Goal: Information Seeking & Learning: Learn about a topic

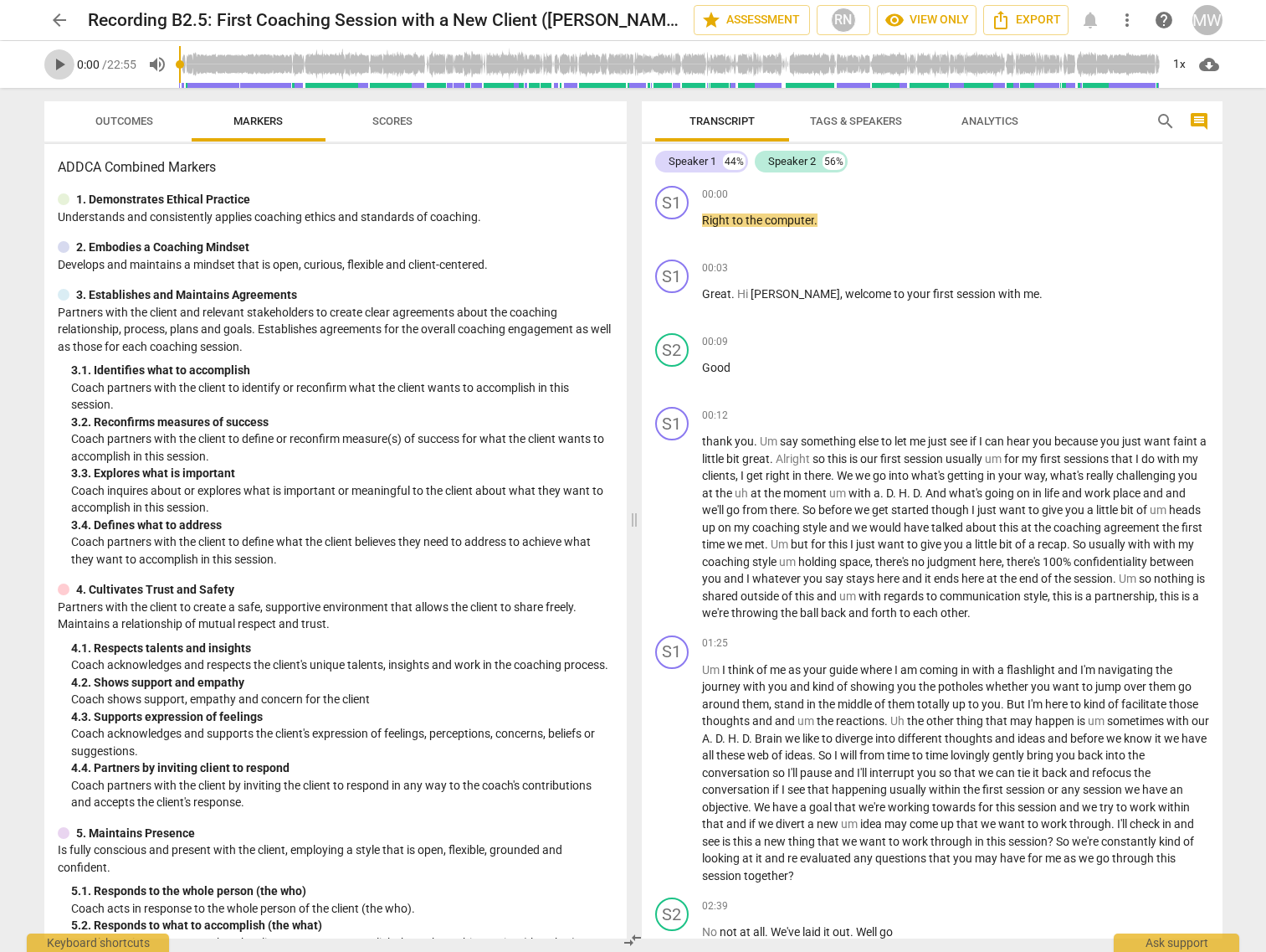
click at [63, 62] on span "play_arrow" at bounding box center [60, 64] width 21 height 21
type input "7"
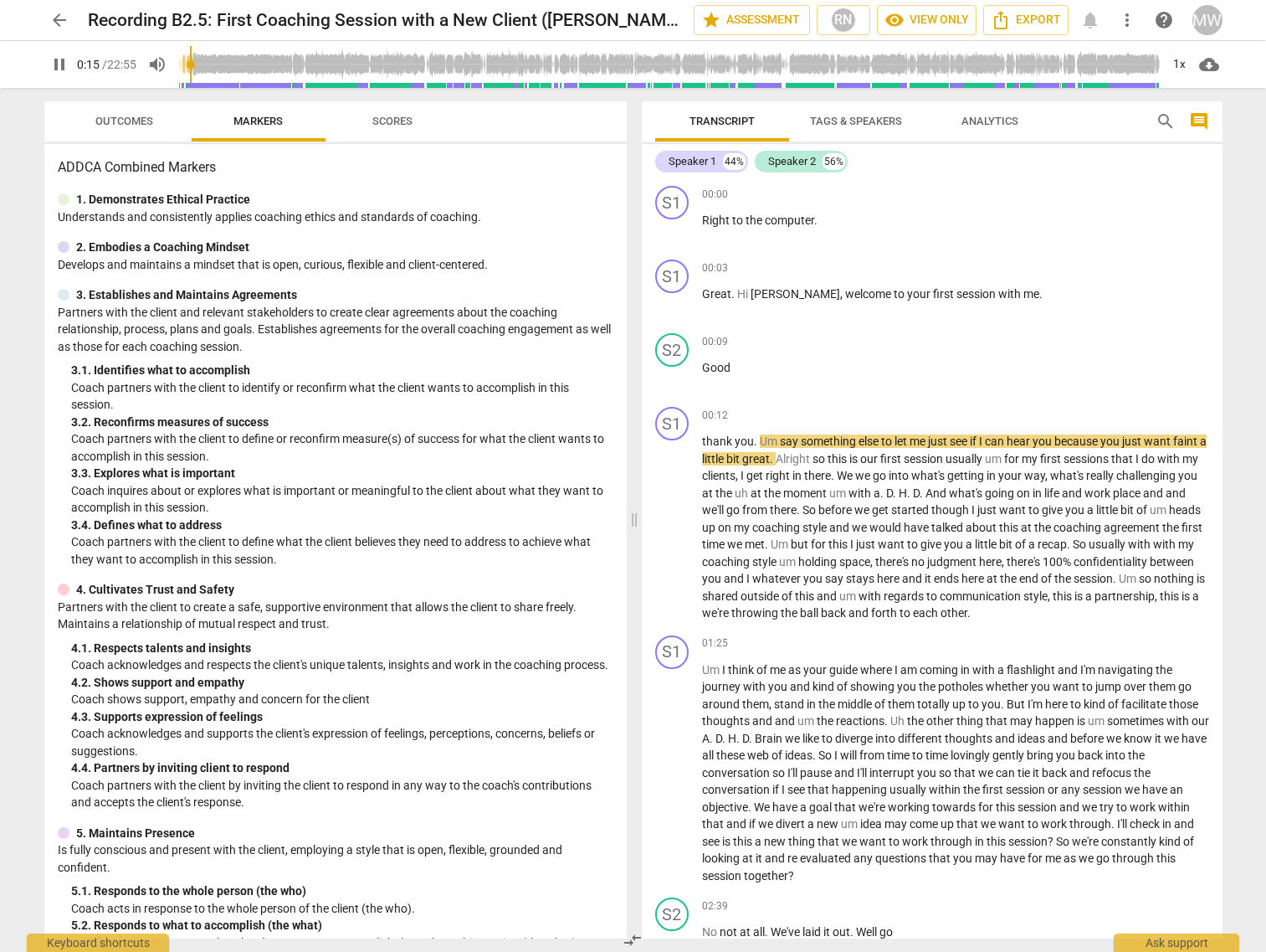
click at [64, 61] on span "pause" at bounding box center [60, 64] width 21 height 21
type input "16"
click at [56, 24] on span "arrow_back" at bounding box center [60, 21] width 21 height 21
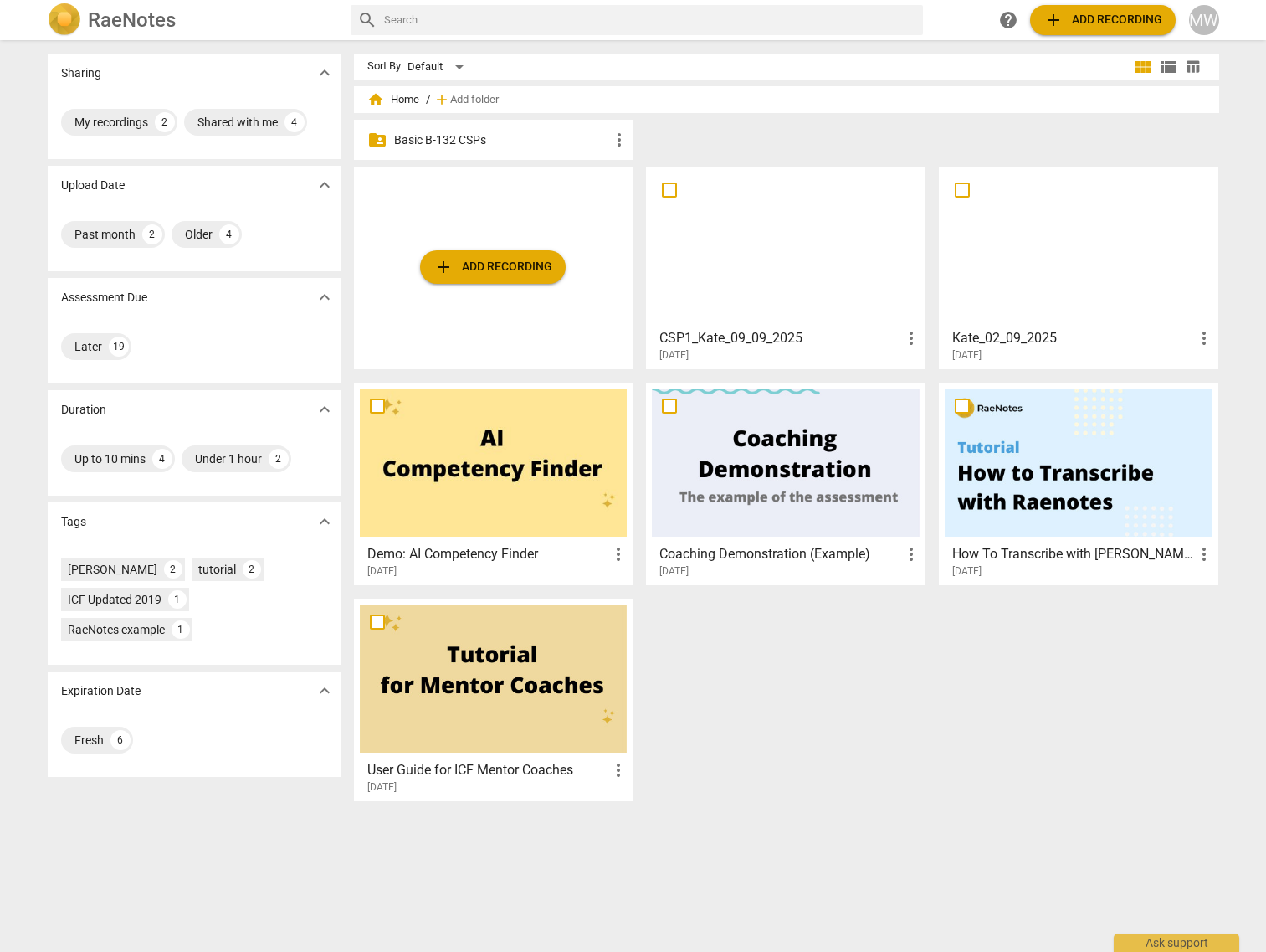
click at [480, 131] on p "Basic B-132 CSPs" at bounding box center [502, 140] width 216 height 18
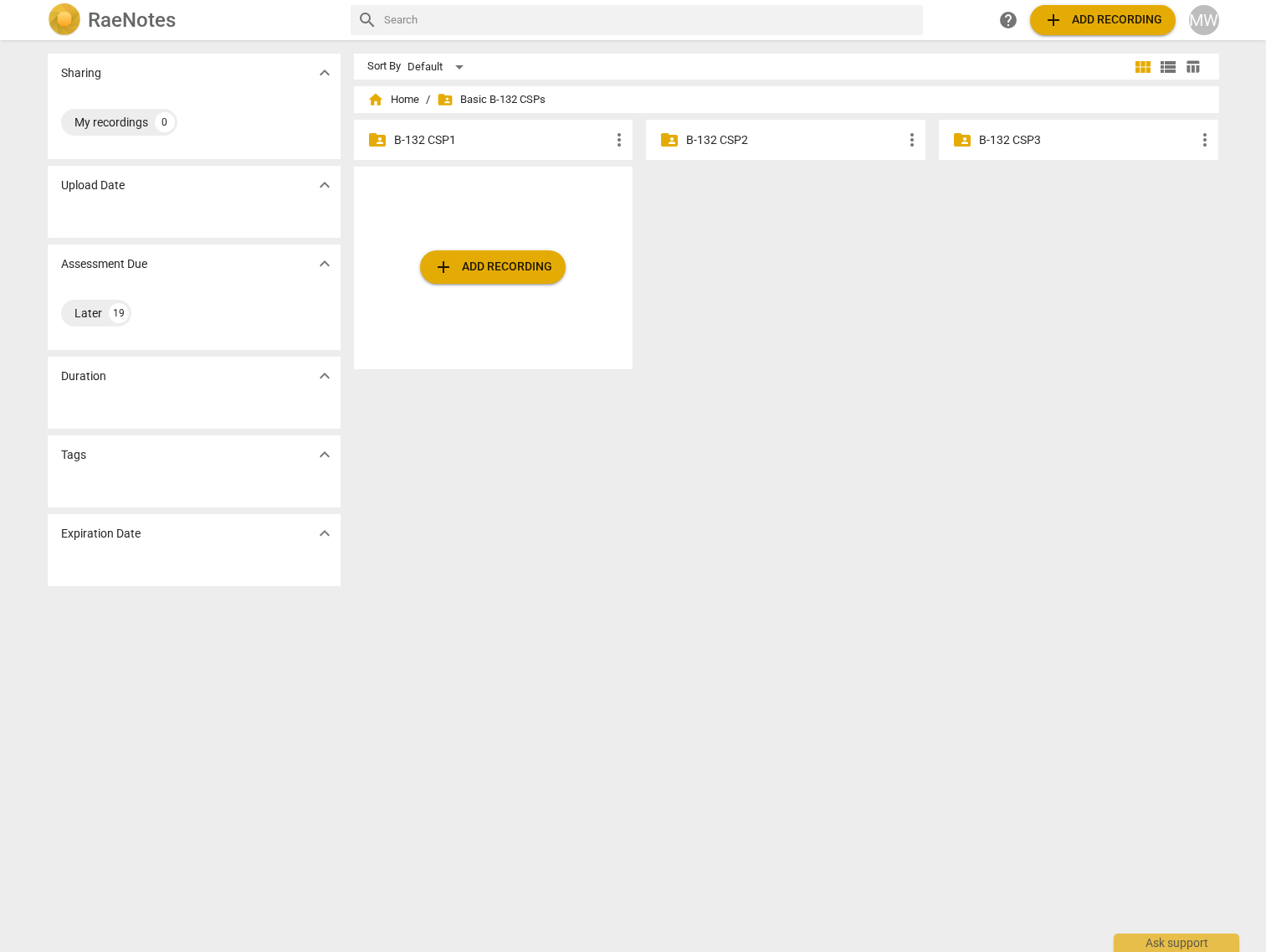
click at [470, 140] on p "B-132 CSP1" at bounding box center [502, 140] width 216 height 18
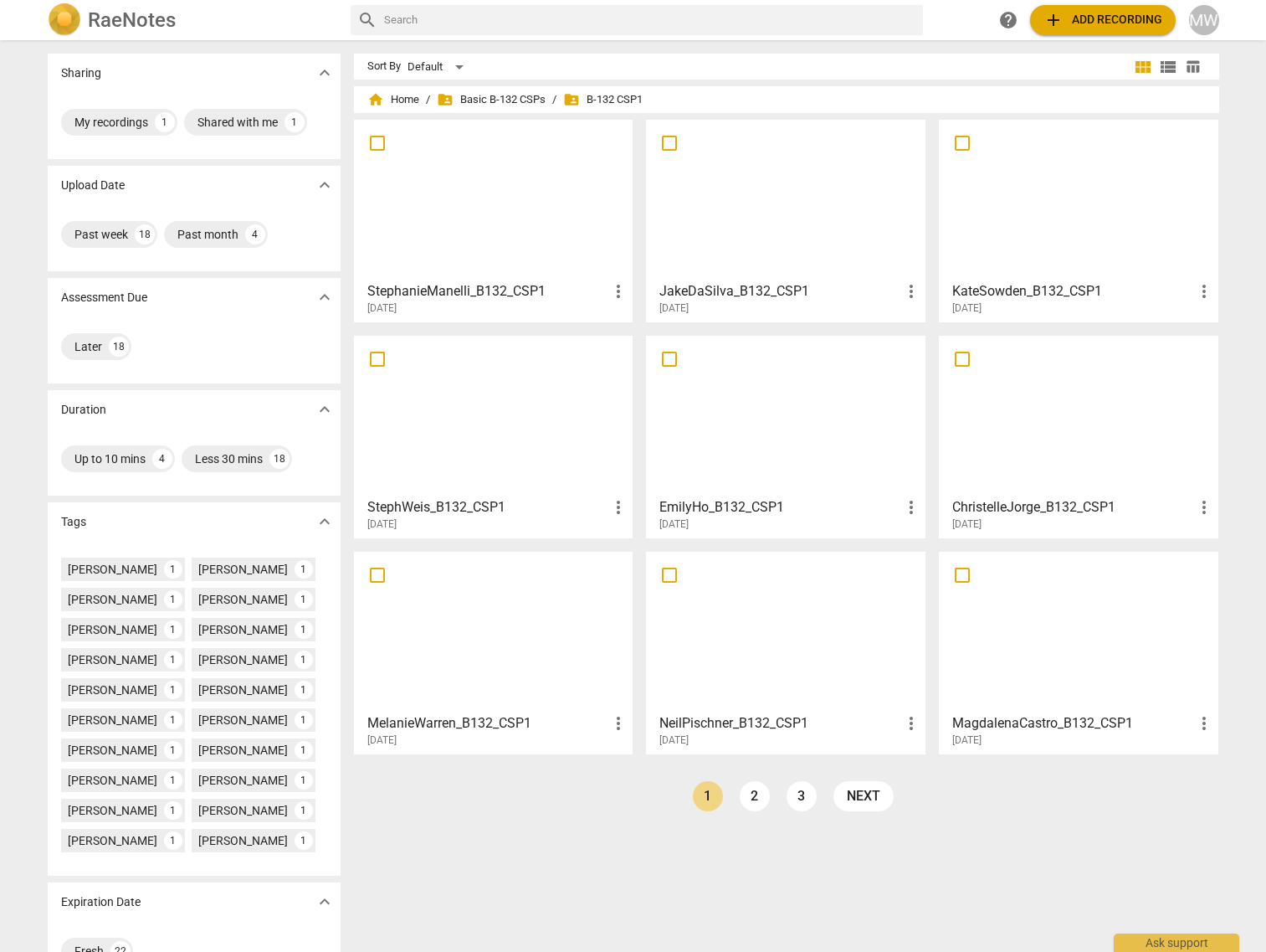
click at [515, 736] on div "[DATE]" at bounding box center [498, 739] width 262 height 14
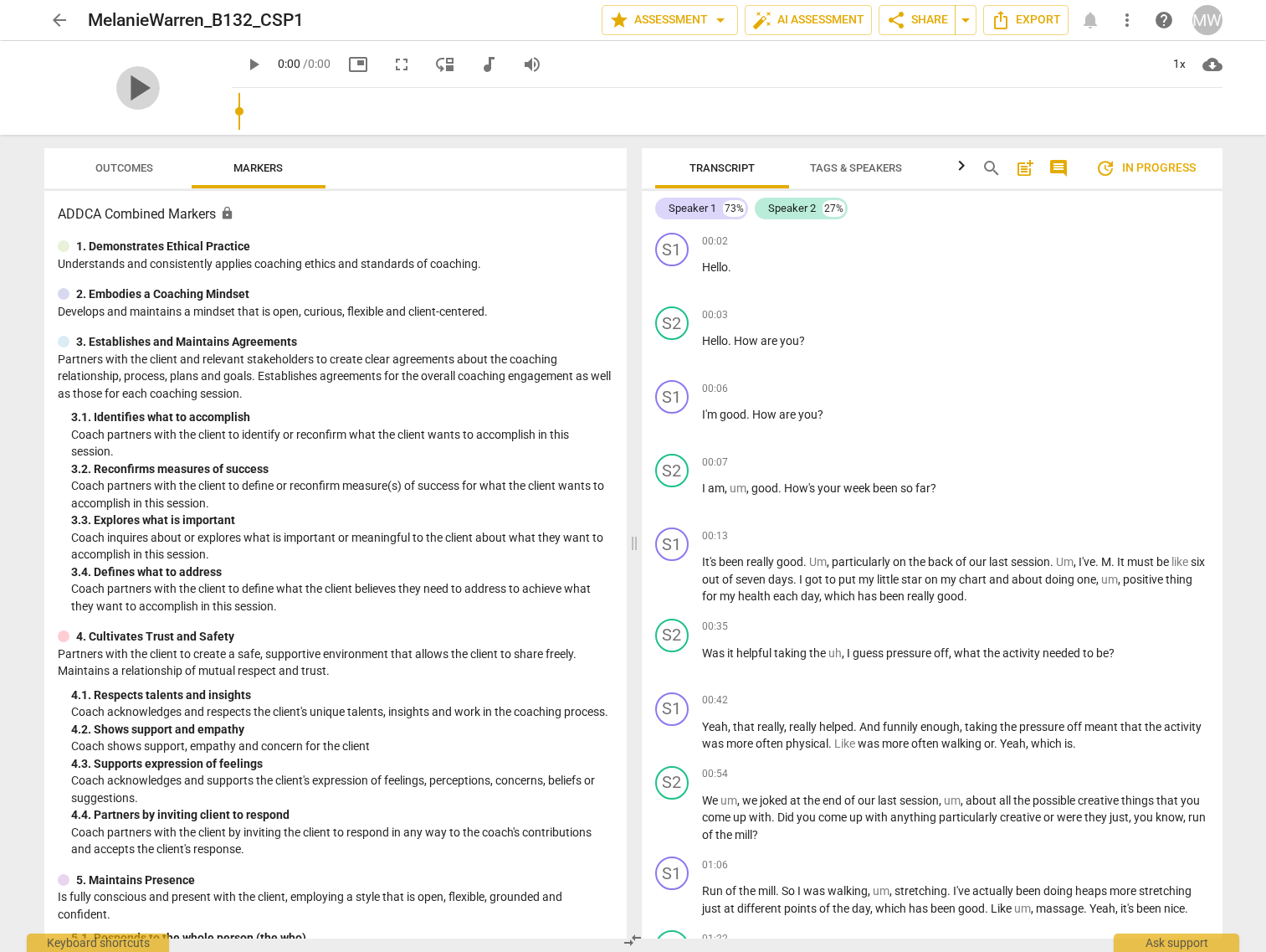
click at [148, 85] on span "play_arrow" at bounding box center [138, 88] width 44 height 44
click at [159, 95] on span "pause" at bounding box center [138, 88] width 44 height 44
click at [134, 175] on span "Outcomes" at bounding box center [124, 169] width 98 height 22
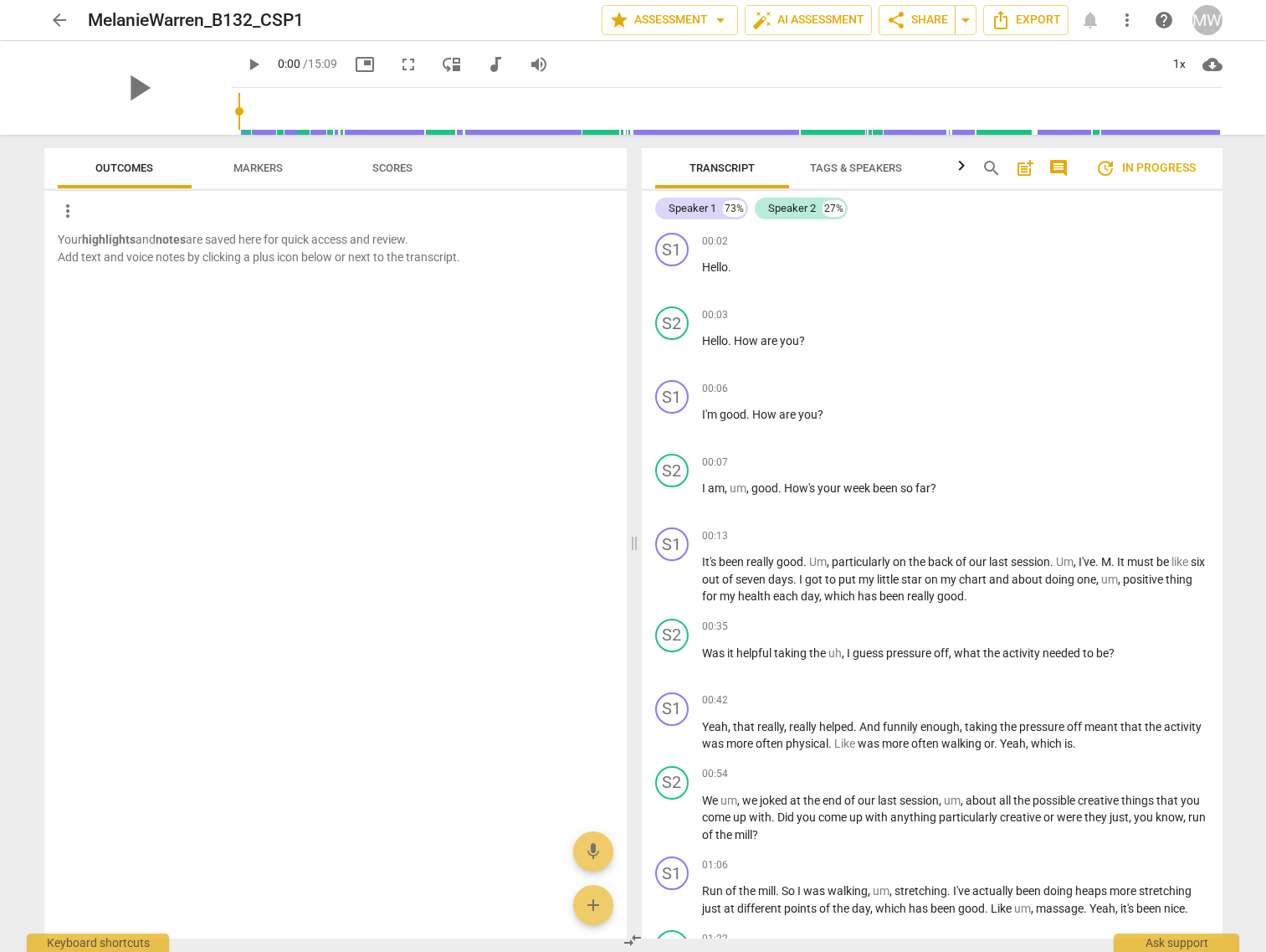
click at [62, 21] on span "arrow_back" at bounding box center [60, 21] width 21 height 21
